Goal: Obtain resource: Obtain resource

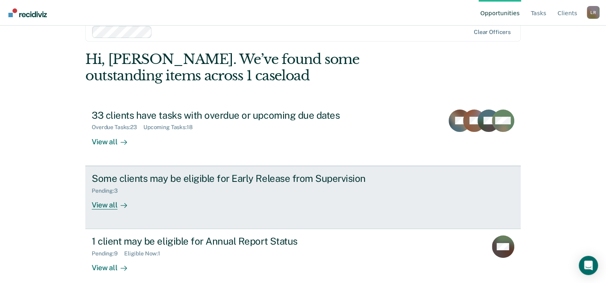
scroll to position [24, 0]
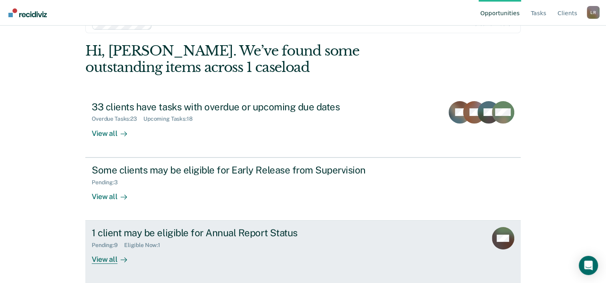
click at [110, 260] on div "View all" at bounding box center [114, 257] width 45 height 16
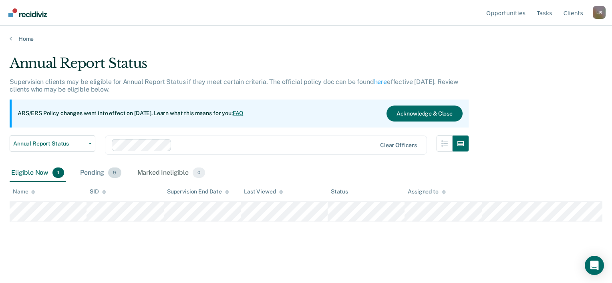
click at [99, 174] on div "Pending 9" at bounding box center [100, 174] width 44 height 18
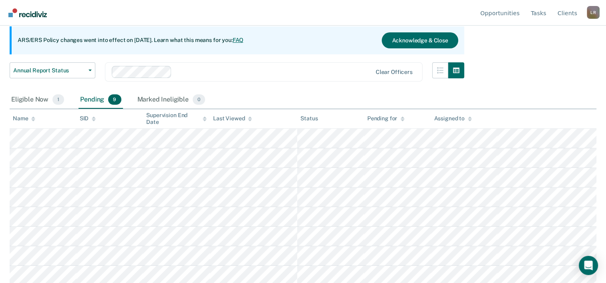
scroll to position [80, 0]
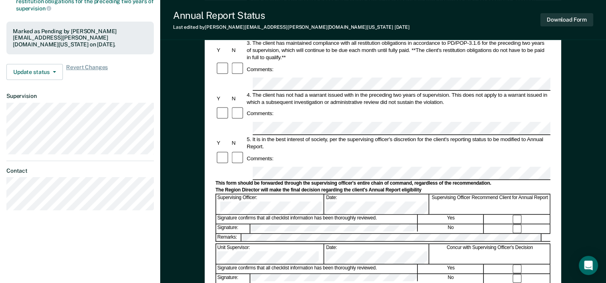
scroll to position [200, 0]
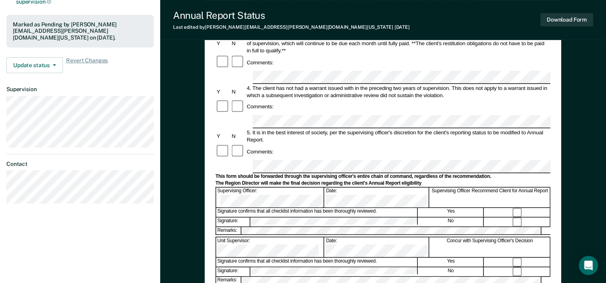
click at [360, 277] on div "Remarks:" at bounding box center [382, 281] width 335 height 8
click at [575, 17] on button "Download Form" at bounding box center [566, 19] width 53 height 13
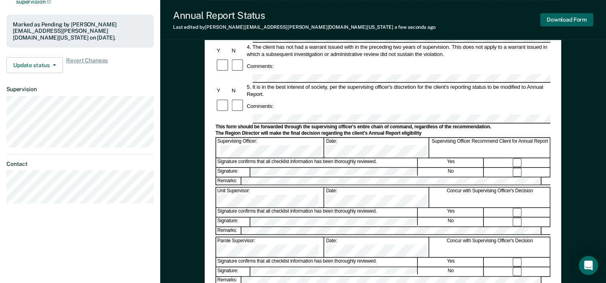
scroll to position [0, 0]
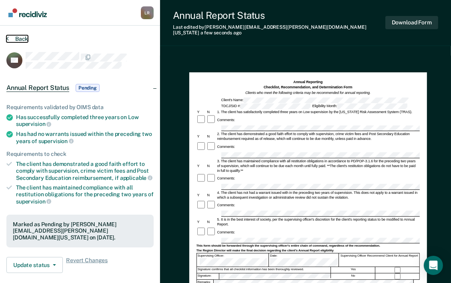
click at [23, 36] on button "Back" at bounding box center [17, 38] width 22 height 7
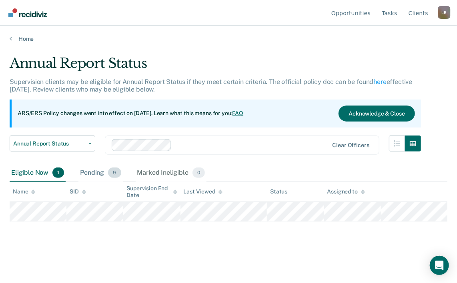
click at [93, 175] on div "Pending 9" at bounding box center [100, 174] width 44 height 18
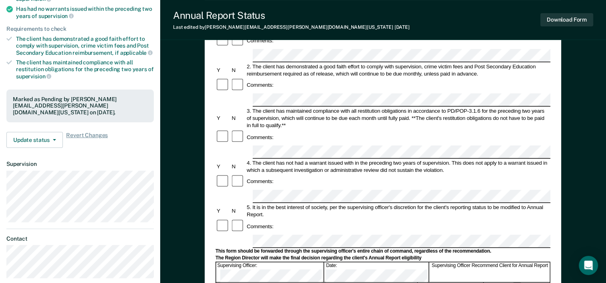
scroll to position [160, 0]
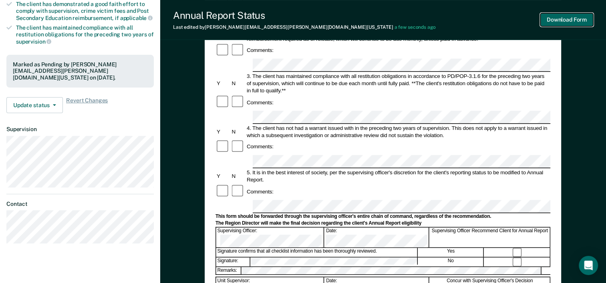
click at [565, 20] on button "Download Form" at bounding box center [566, 19] width 53 height 13
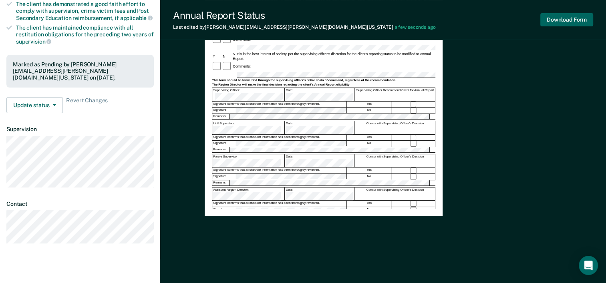
scroll to position [0, 0]
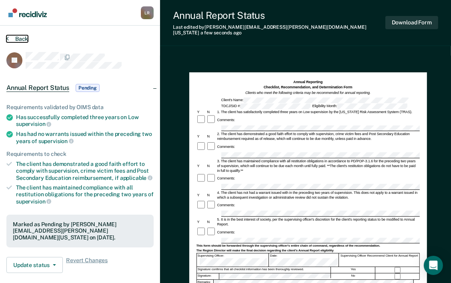
click at [22, 40] on button "Back" at bounding box center [17, 38] width 22 height 7
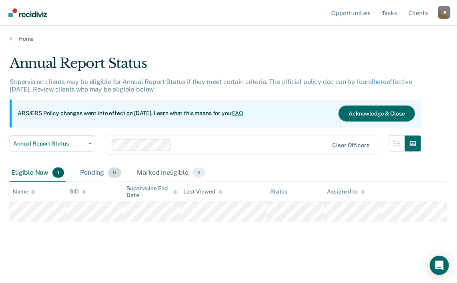
click at [104, 171] on div "Pending 9" at bounding box center [100, 174] width 44 height 18
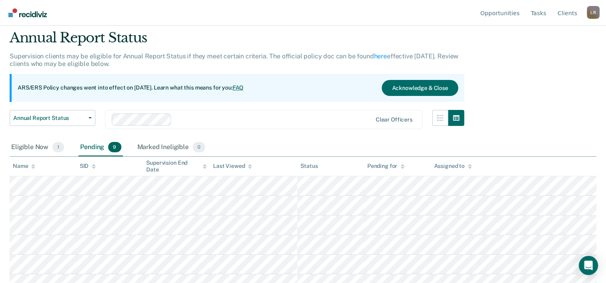
scroll to position [40, 0]
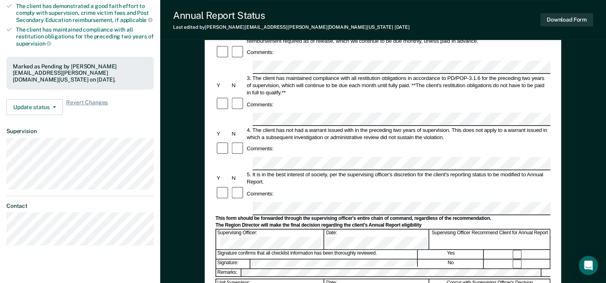
scroll to position [160, 0]
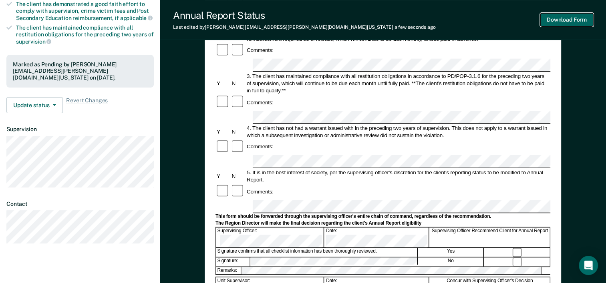
click at [575, 20] on button "Download Form" at bounding box center [566, 19] width 53 height 13
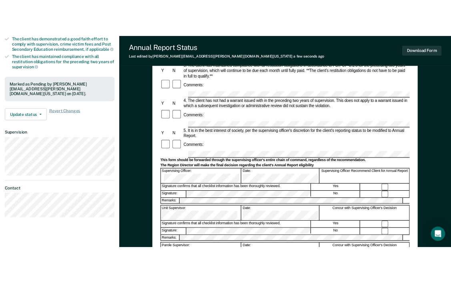
scroll to position [0, 0]
